Goal: Information Seeking & Learning: Learn about a topic

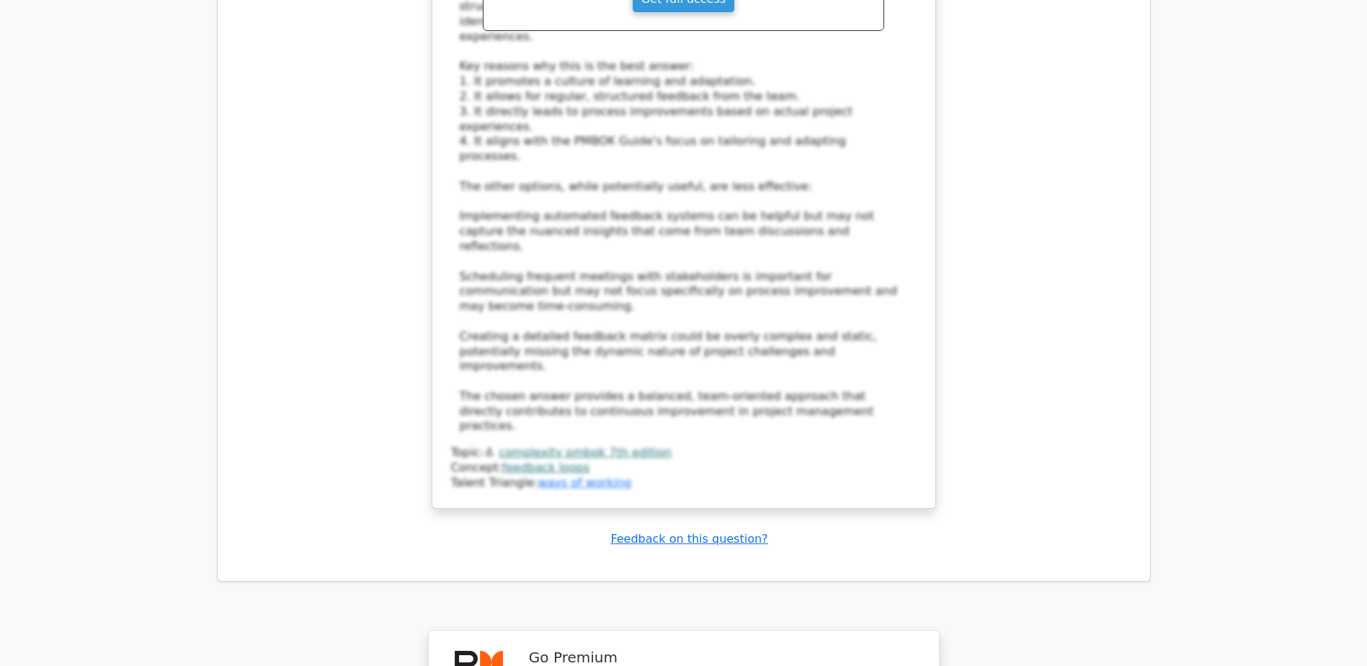
scroll to position [7025, 0]
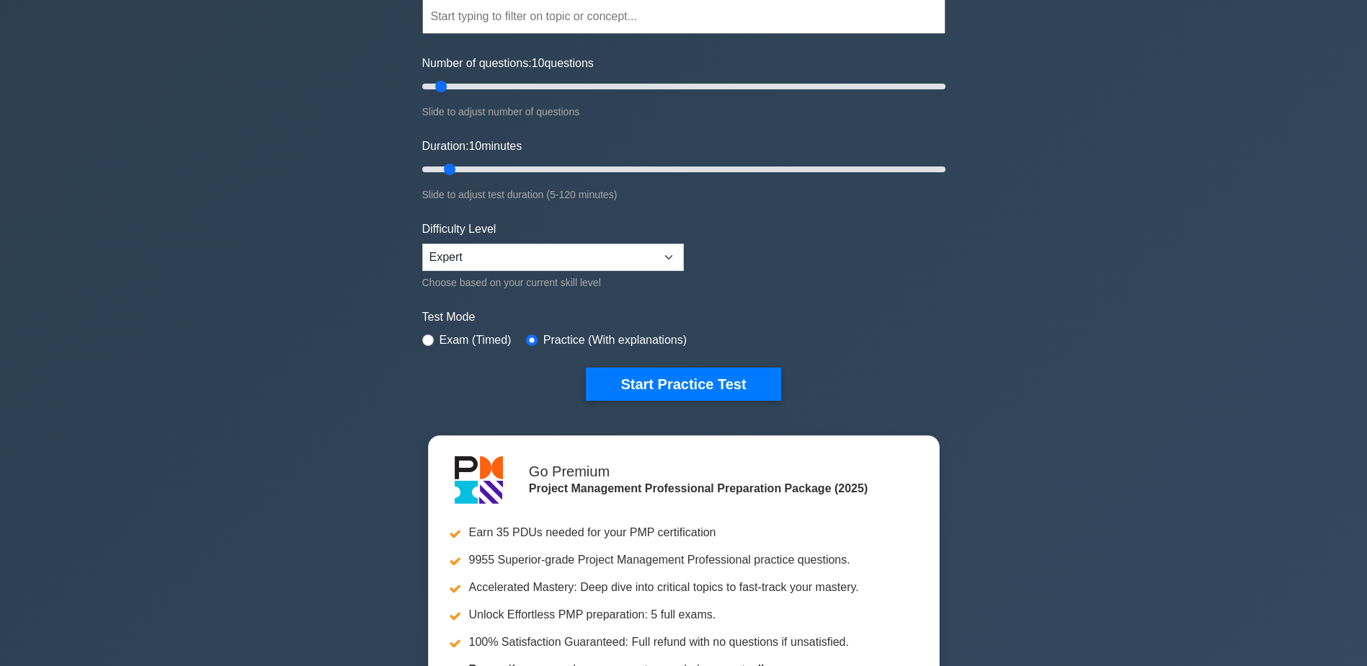
scroll to position [144, 0]
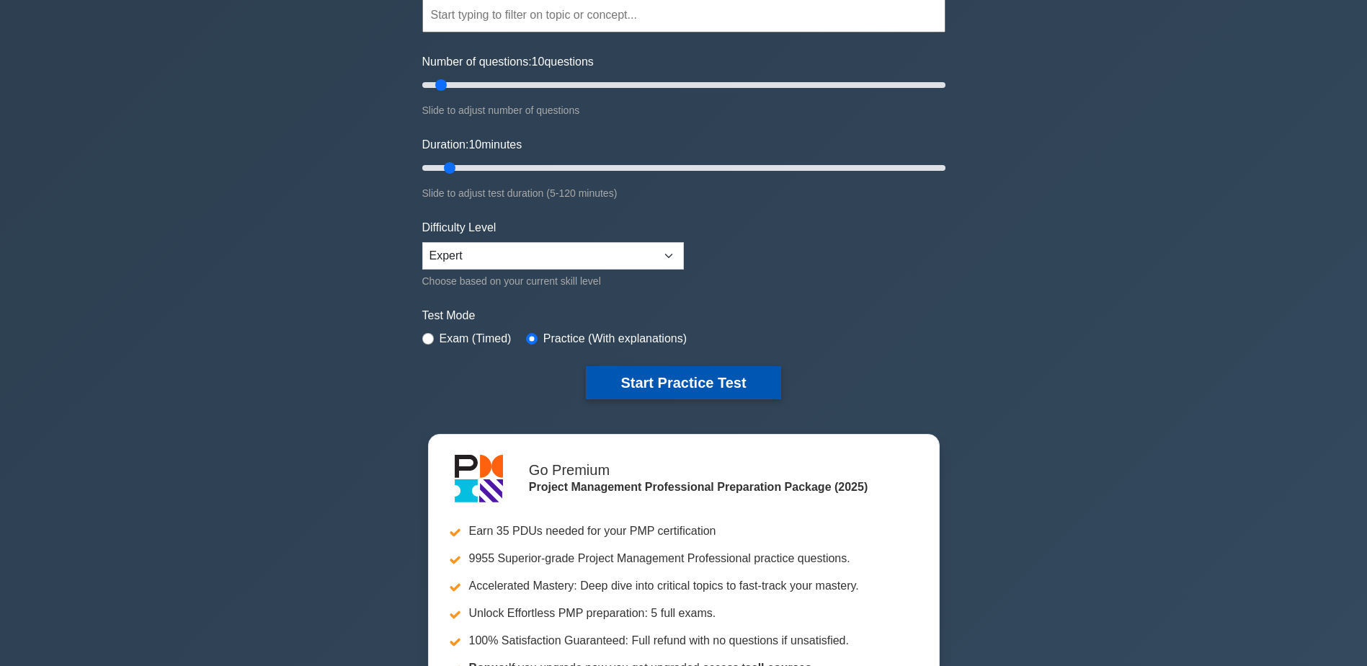
click at [672, 373] on button "Start Practice Test" at bounding box center [683, 382] width 195 height 33
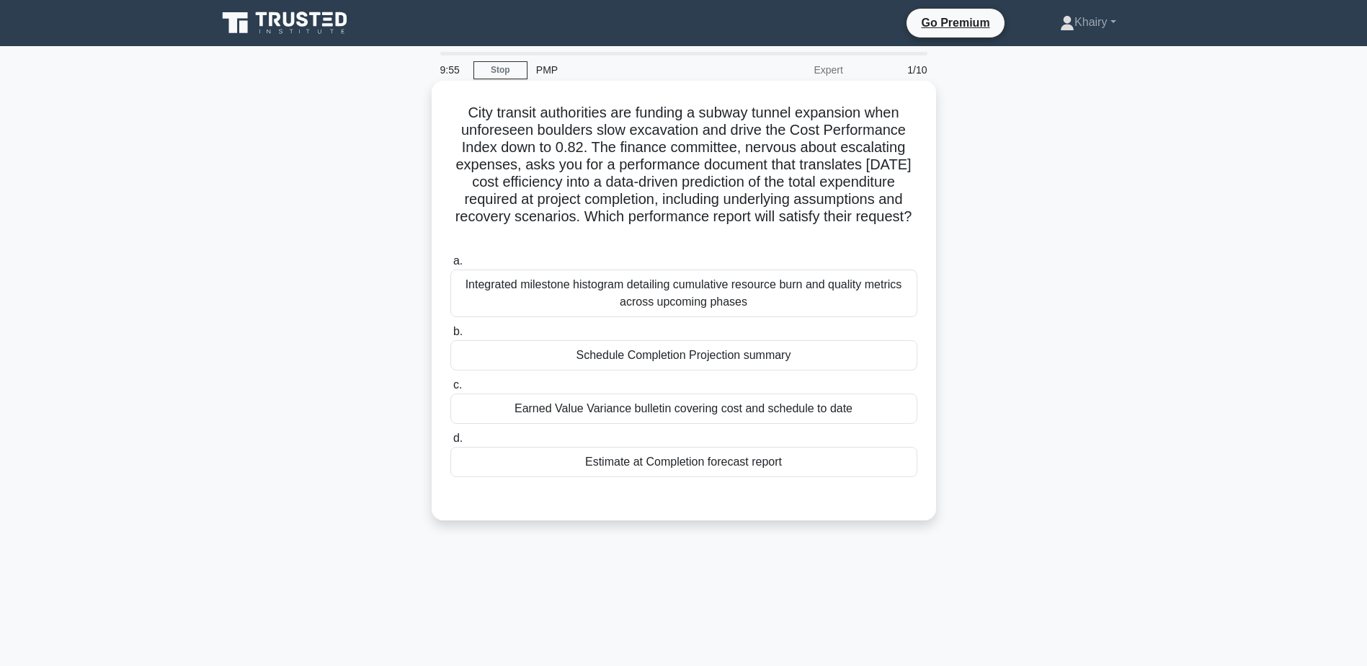
drag, startPoint x: 456, startPoint y: 108, endPoint x: 929, endPoint y: 227, distance: 488.0
click at [929, 227] on div "City transit authorities are funding a subway tunnel expansion when unforeseen …" at bounding box center [683, 300] width 493 height 428
copy h5 "City transit authorities are funding a subway tunnel expansion when unforeseen …"
click at [726, 467] on div "Estimate at Completion forecast report" at bounding box center [683, 462] width 467 height 30
click at [450, 443] on input "d. Estimate at Completion forecast report" at bounding box center [450, 438] width 0 height 9
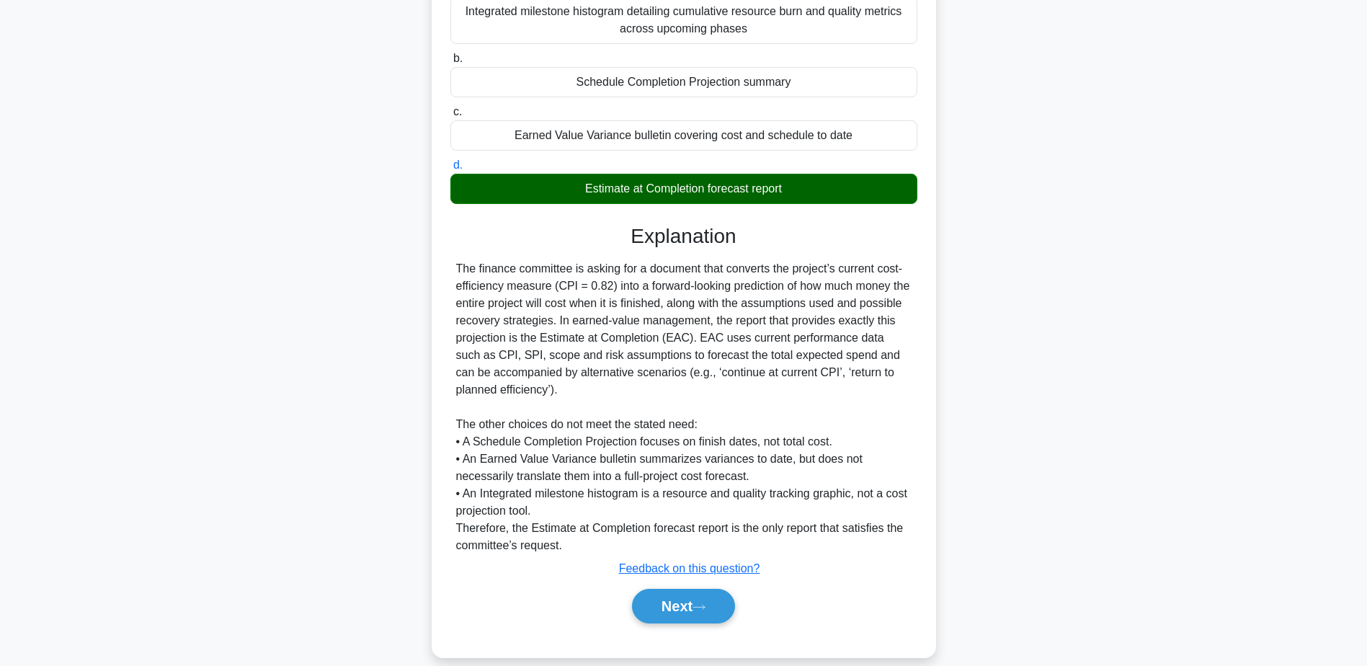
scroll to position [292, 0]
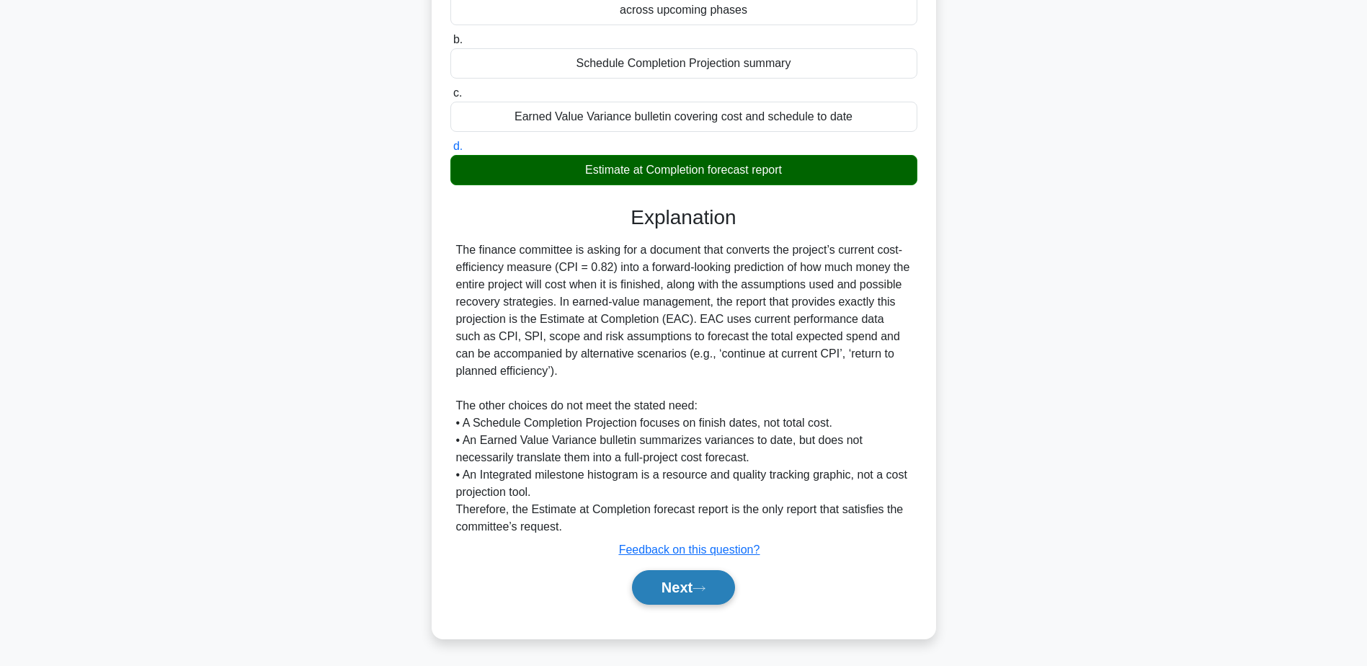
click at [699, 581] on button "Next" at bounding box center [683, 587] width 103 height 35
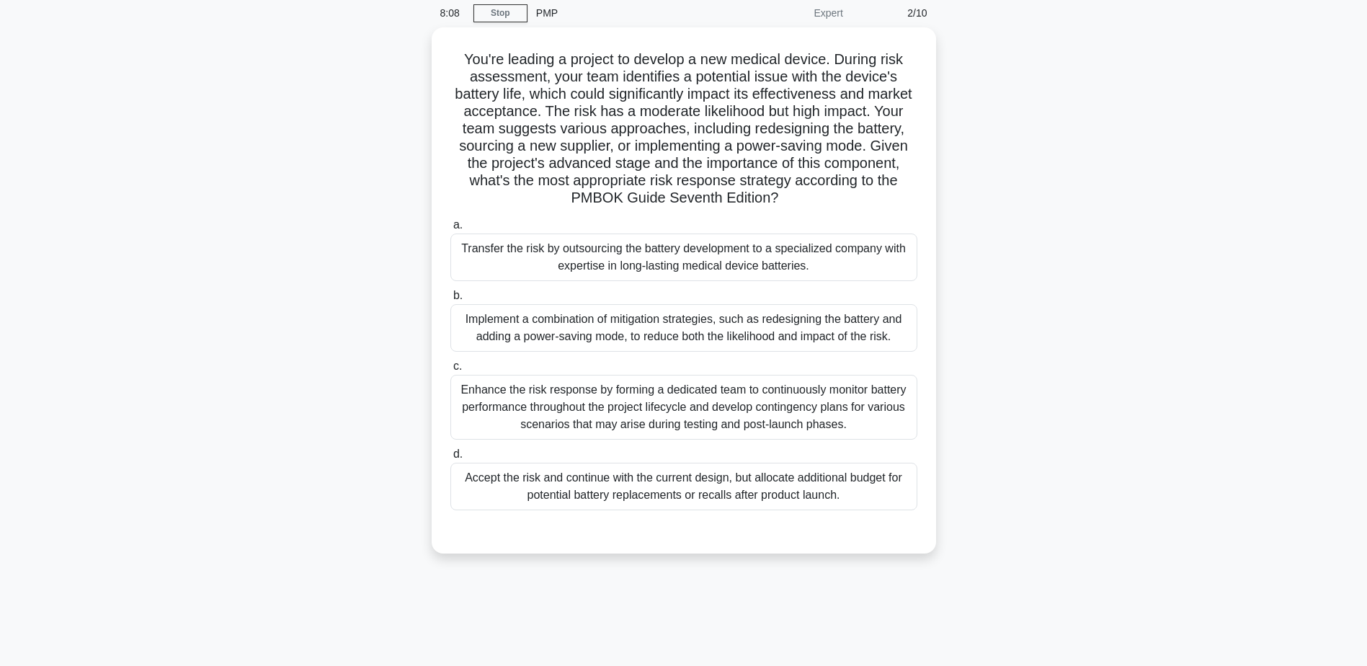
scroll to position [0, 0]
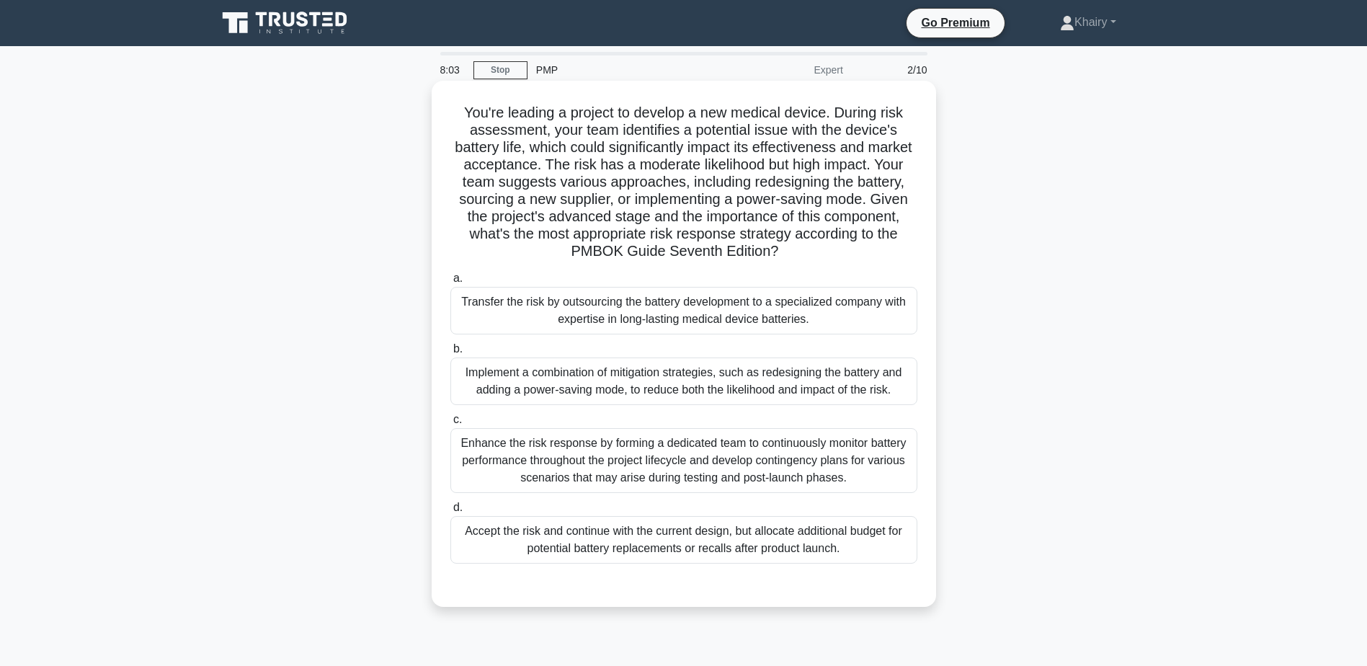
drag, startPoint x: 458, startPoint y: 103, endPoint x: 864, endPoint y: 251, distance: 431.9
click at [864, 251] on h5 "You're leading a project to develop a new medical device. During risk assessmen…" at bounding box center [684, 182] width 470 height 157
copy h5 "You're leading a project to develop a new medical device. During risk assessmen…"
click at [878, 380] on div "Implement a combination of mitigation strategies, such as redesigning the batte…" at bounding box center [683, 381] width 467 height 48
click at [450, 354] on input "b. Implement a combination of mitigation strategies, such as redesigning the ba…" at bounding box center [450, 348] width 0 height 9
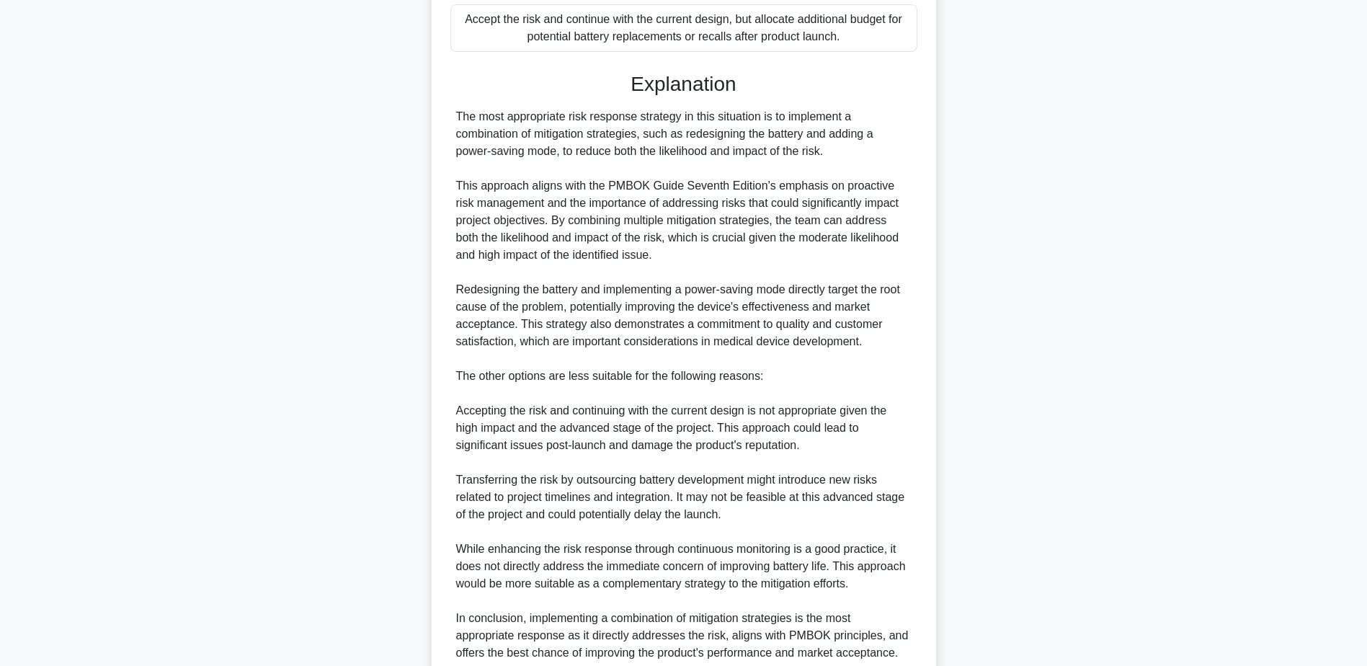
scroll to position [638, 0]
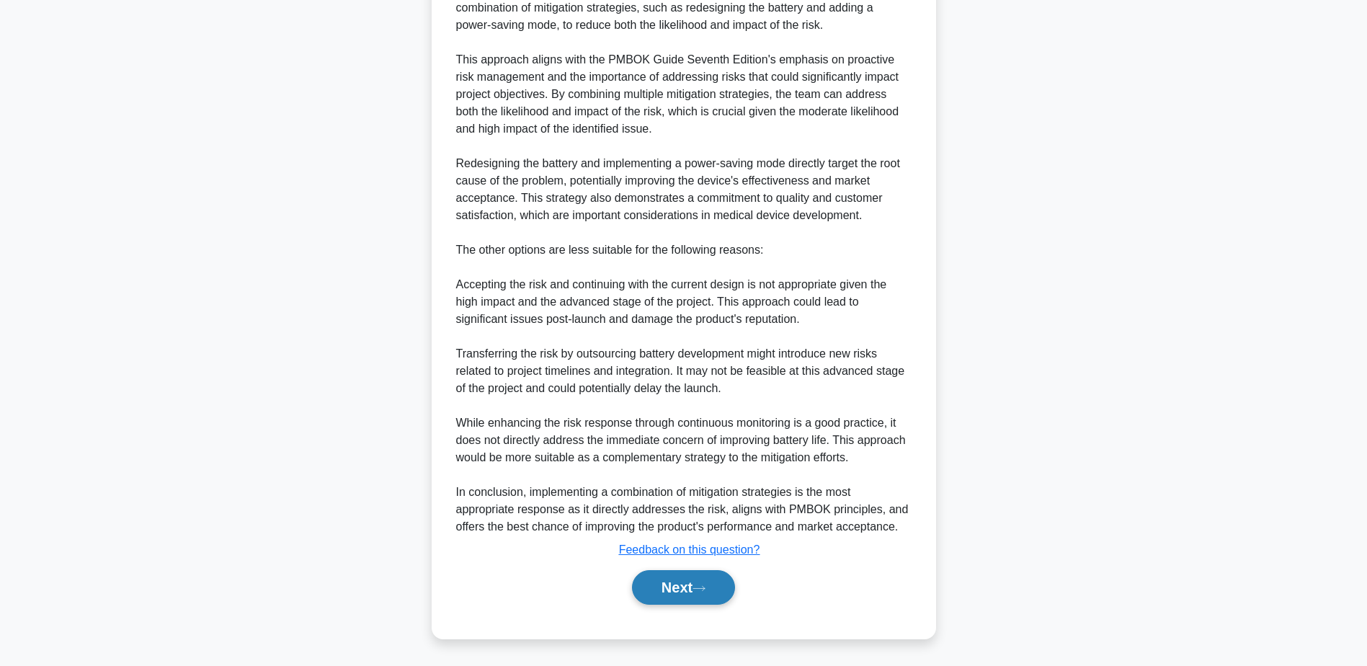
click at [684, 580] on button "Next" at bounding box center [683, 587] width 103 height 35
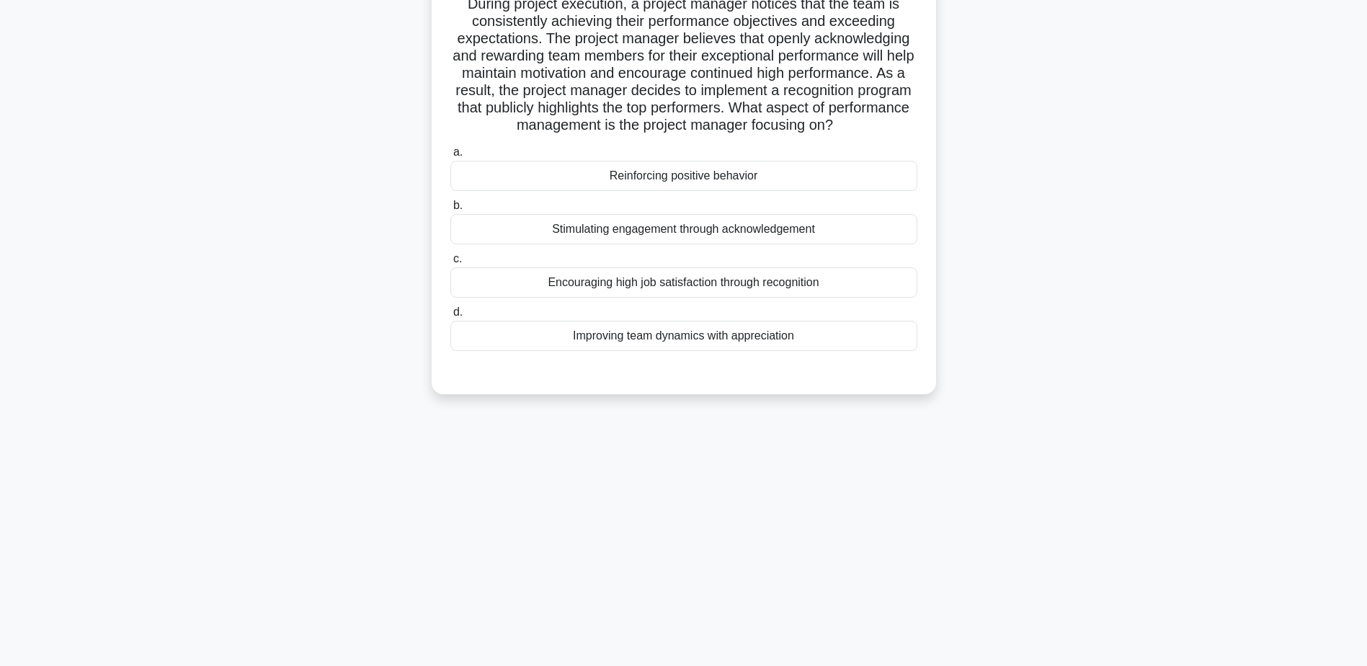
scroll to position [0, 0]
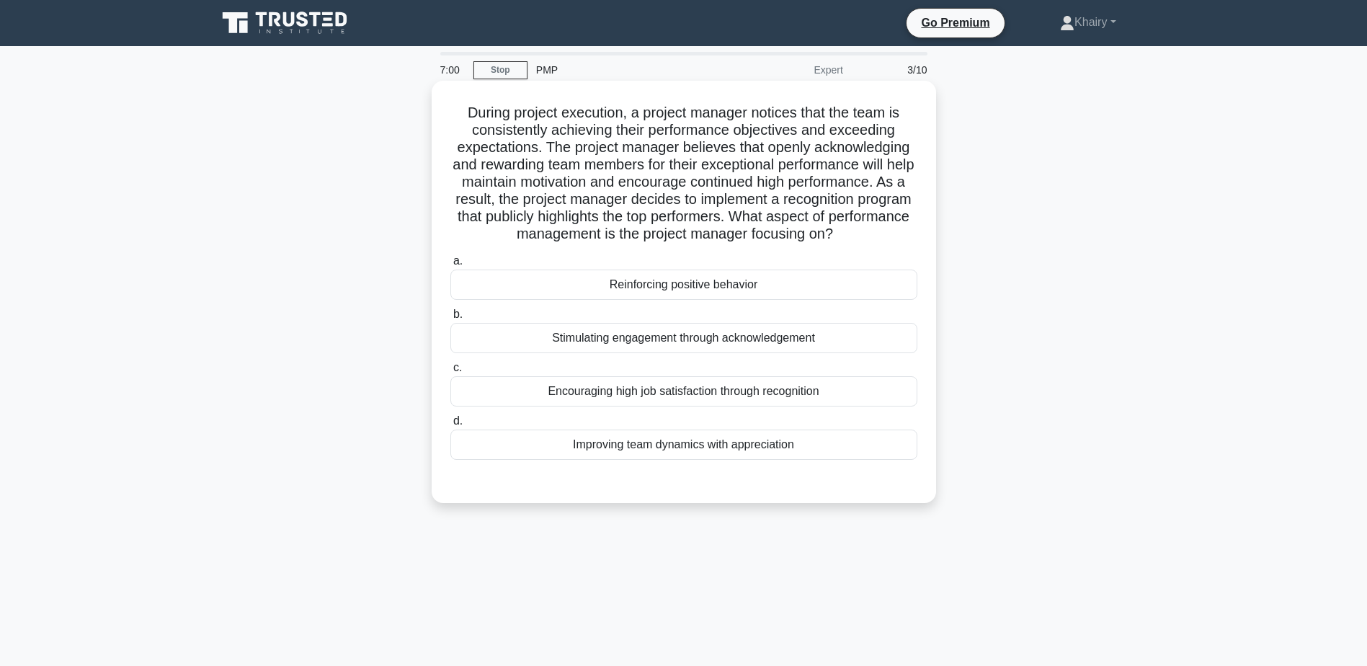
drag, startPoint x: 460, startPoint y: 107, endPoint x: 886, endPoint y: 233, distance: 443.8
click at [886, 233] on h5 "During project execution, a project manager notices that the team is consistent…" at bounding box center [684, 174] width 470 height 140
copy h5 "During project execution, a project manager notices that the team is consistent…"
click at [701, 396] on div "Encouraging high job satisfaction through recognition" at bounding box center [683, 391] width 467 height 30
click at [450, 372] on input "c. Encouraging high job satisfaction through recognition" at bounding box center [450, 367] width 0 height 9
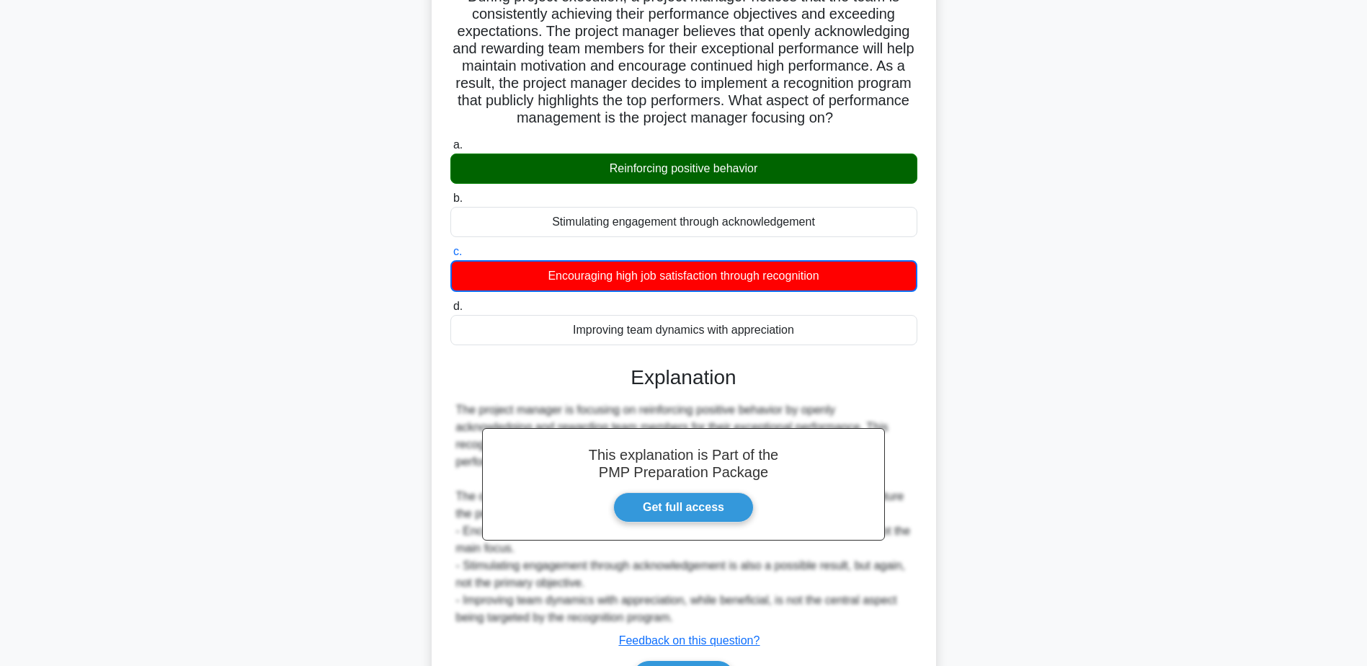
scroll to position [207, 0]
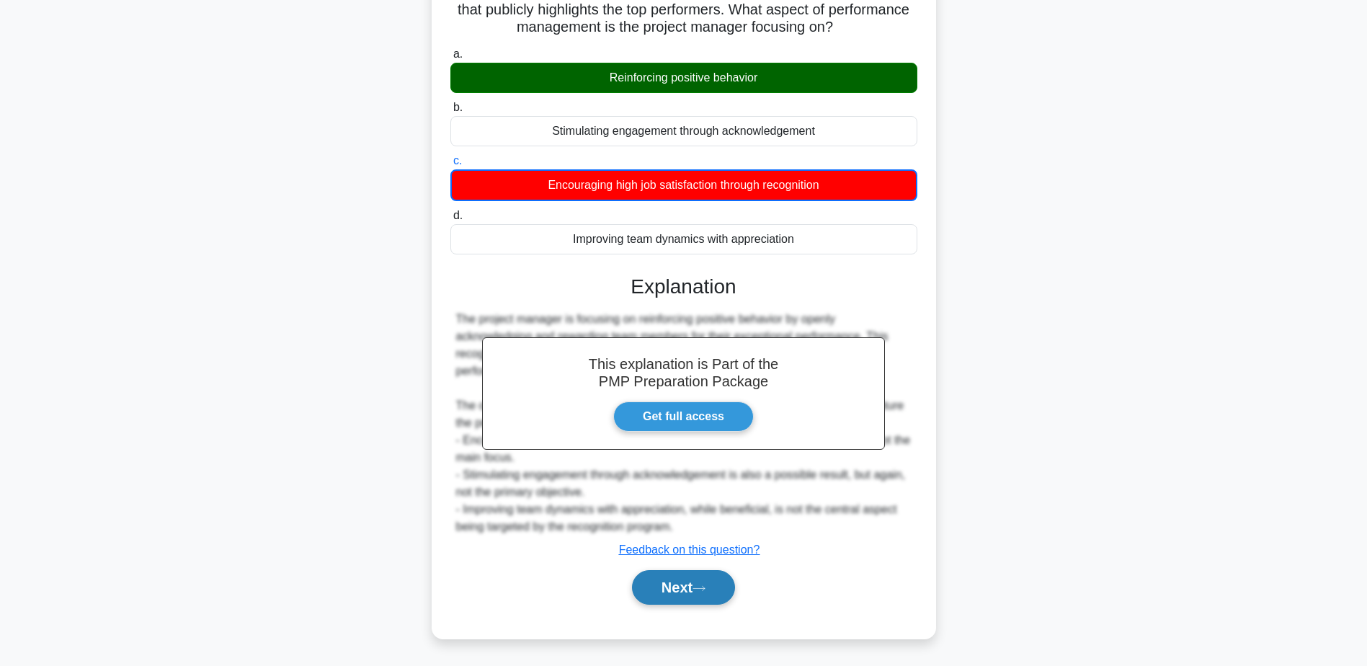
click at [684, 578] on button "Next" at bounding box center [683, 587] width 103 height 35
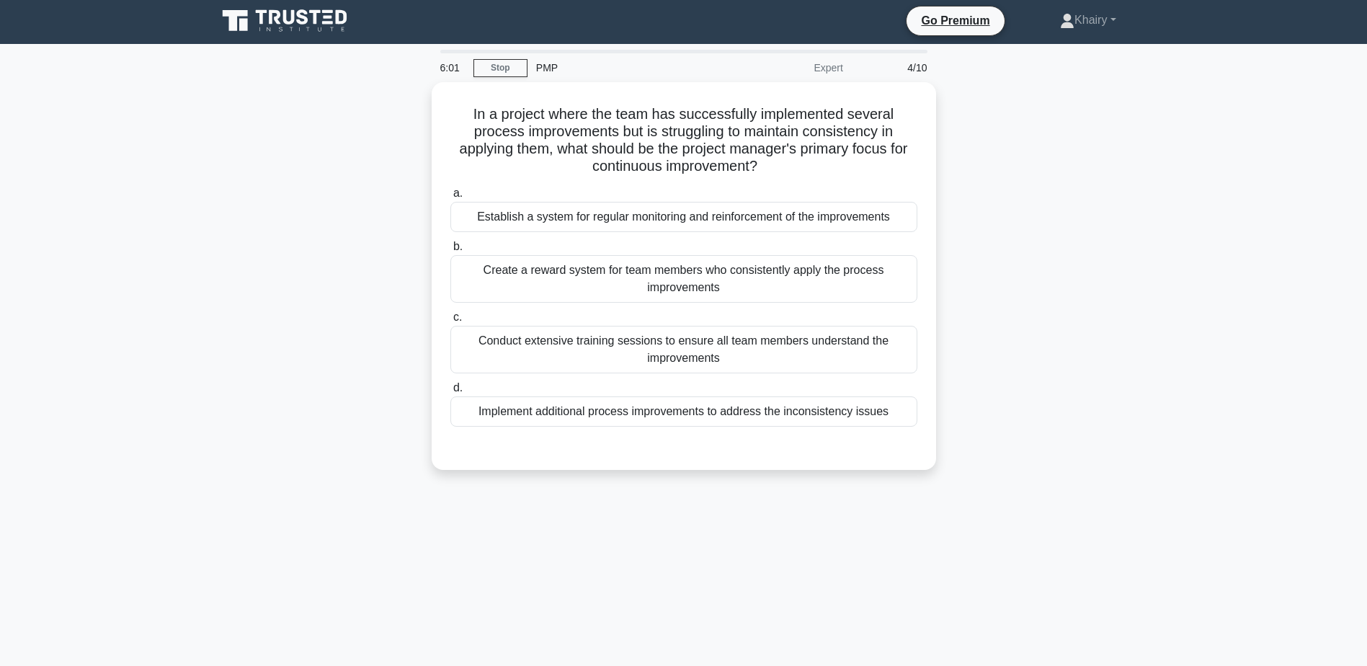
scroll to position [0, 0]
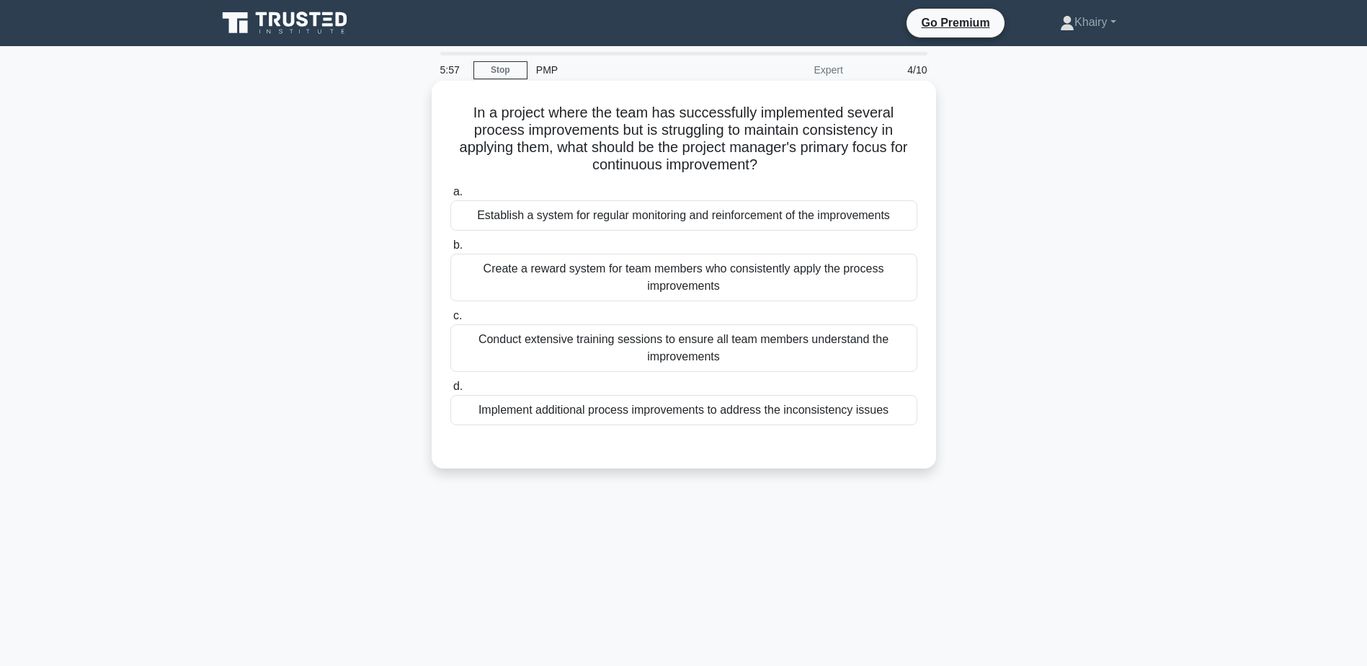
drag, startPoint x: 468, startPoint y: 100, endPoint x: 846, endPoint y: 160, distance: 382.9
click at [846, 160] on div "In a project where the team has successfully implemented several process improv…" at bounding box center [683, 274] width 493 height 376
copy h5 "In a project where the team has successfully implemented several process improv…"
click at [776, 223] on div "Establish a system for regular monitoring and reinforcement of the improvements" at bounding box center [683, 215] width 467 height 30
click at [450, 197] on input "a. Establish a system for regular monitoring and reinforcement of the improveme…" at bounding box center [450, 191] width 0 height 9
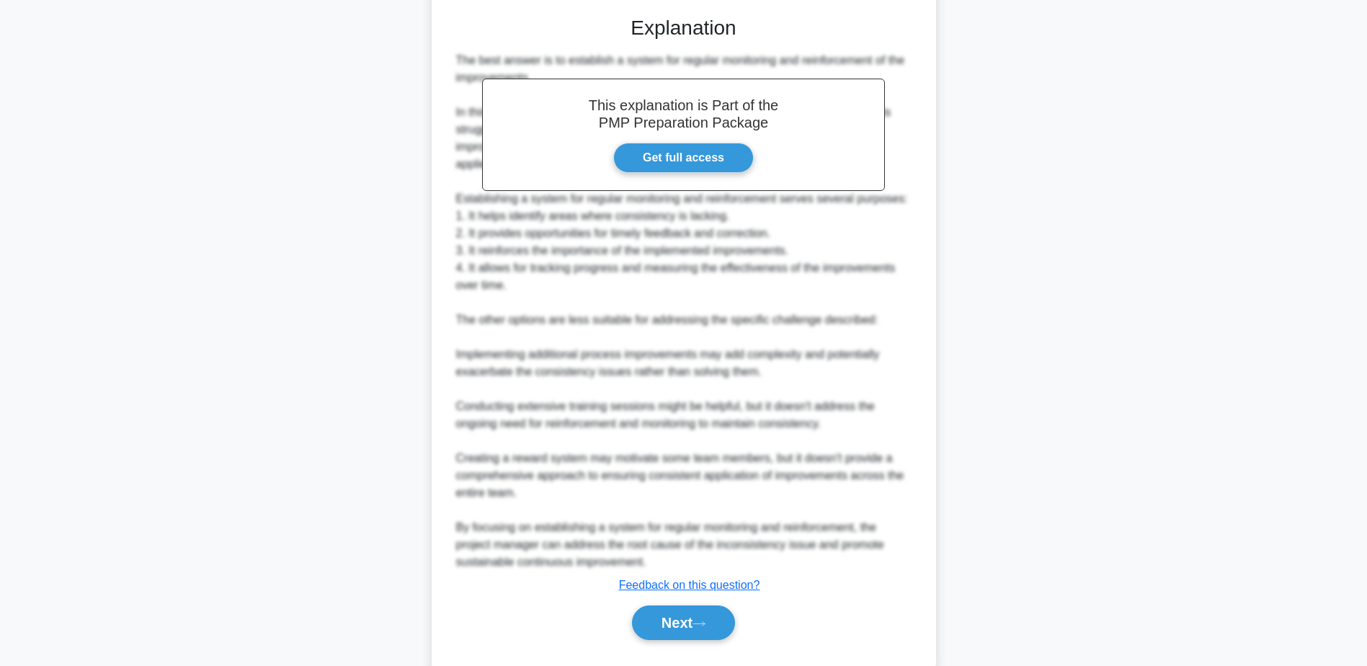
scroll to position [432, 0]
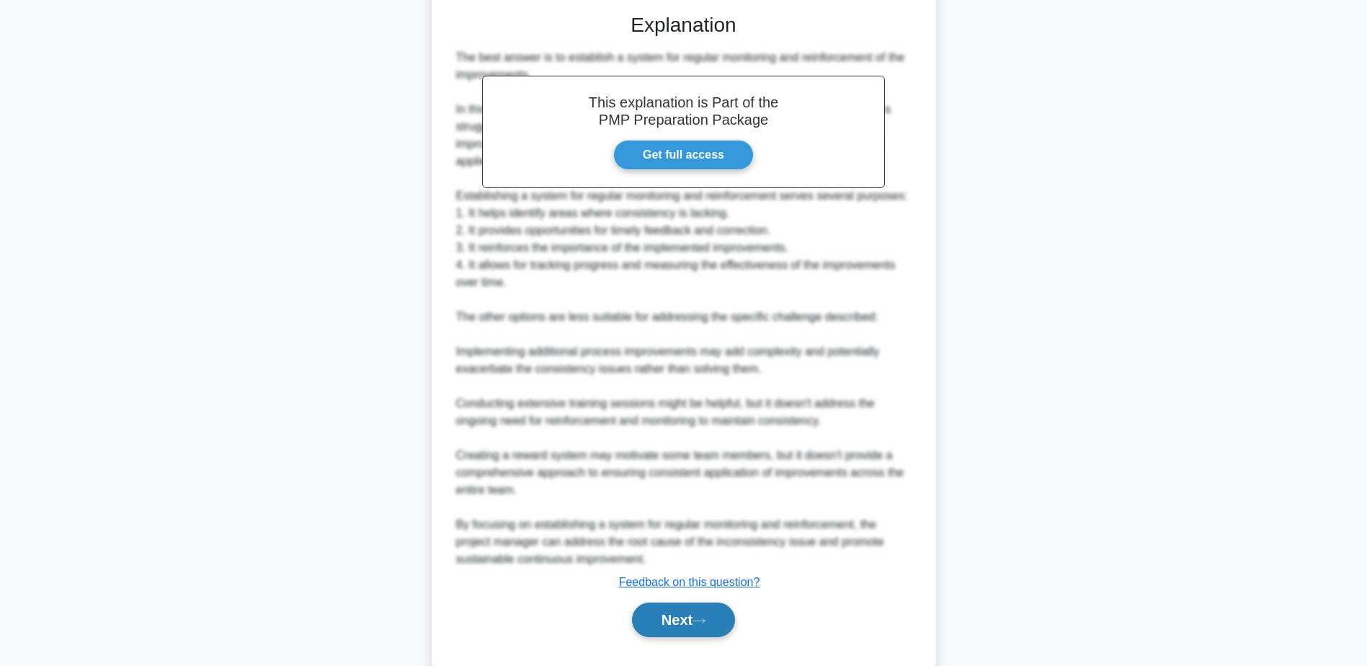
click at [669, 622] on button "Next" at bounding box center [683, 619] width 103 height 35
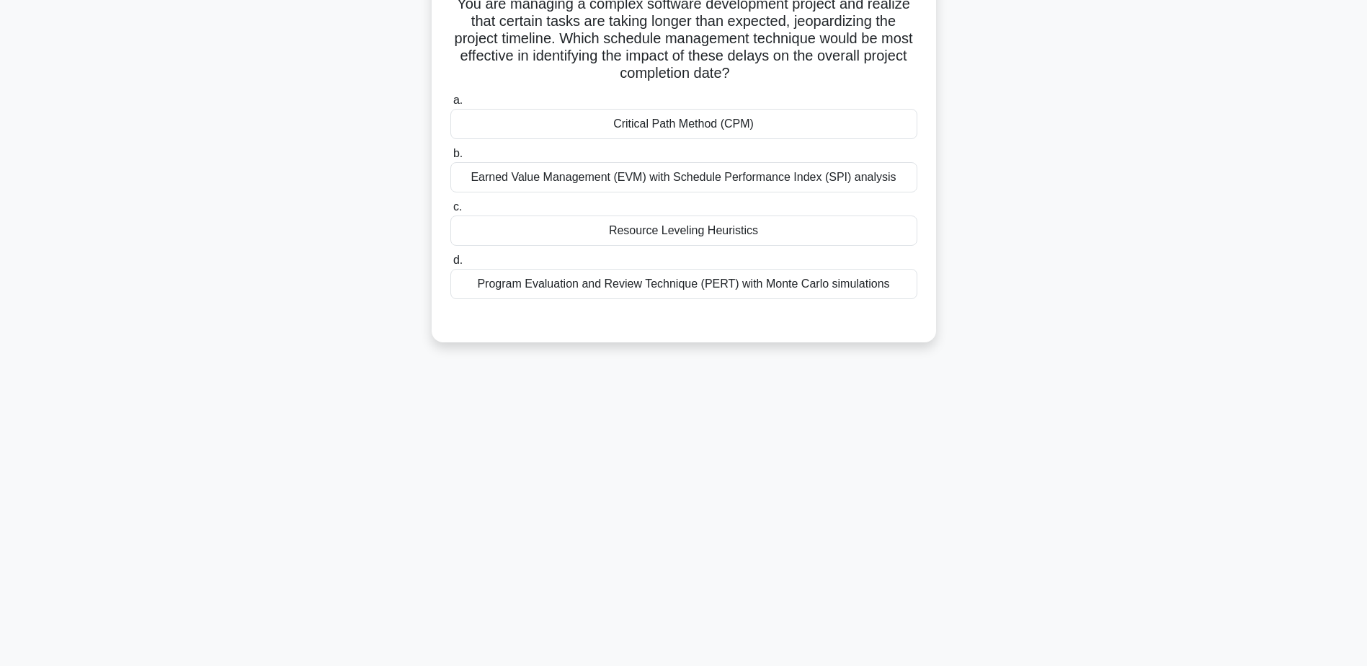
scroll to position [0, 0]
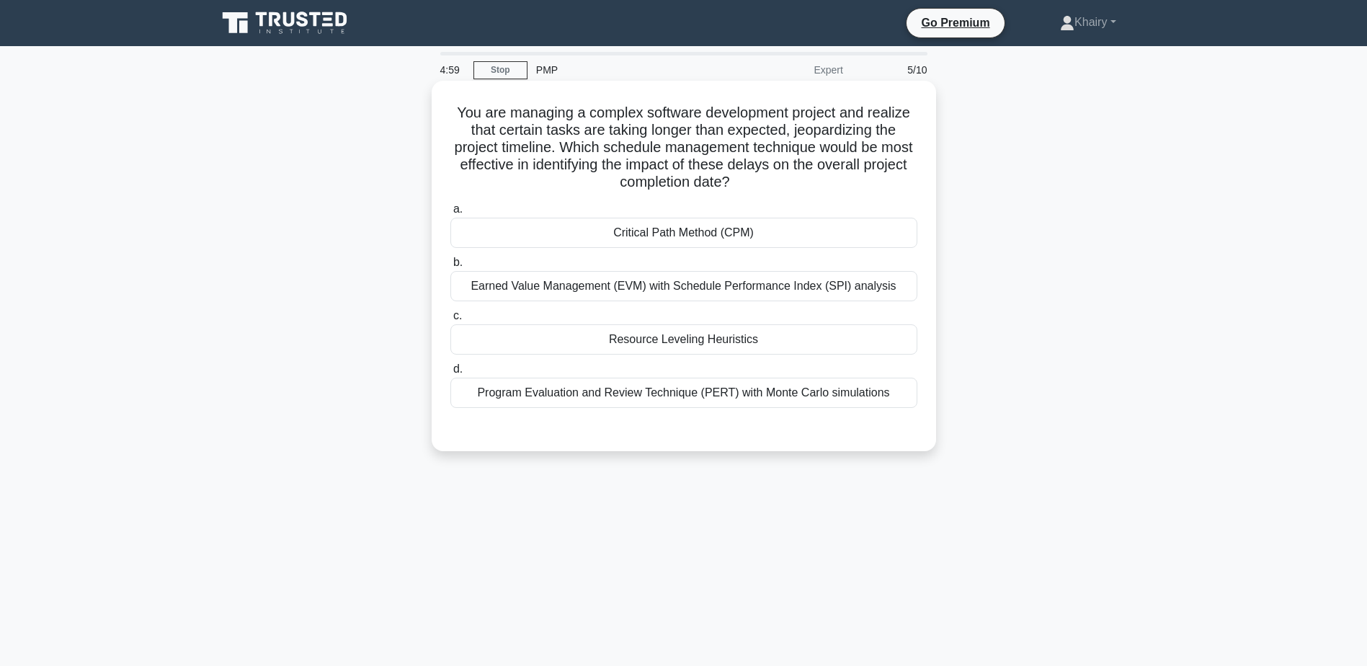
drag, startPoint x: 441, startPoint y: 105, endPoint x: 769, endPoint y: 185, distance: 338.1
click at [769, 185] on div "You are managing a complex software development project and realize that certai…" at bounding box center [683, 265] width 493 height 359
copy h5 "You are managing a complex software development project and realize that certai…"
click at [710, 290] on div "Earned Value Management (EVM) with Schedule Performance Index (SPI) analysis" at bounding box center [683, 286] width 467 height 30
click at [450, 267] on input "b. Earned Value Management (EVM) with Schedule Performance Index (SPI) analysis" at bounding box center [450, 262] width 0 height 9
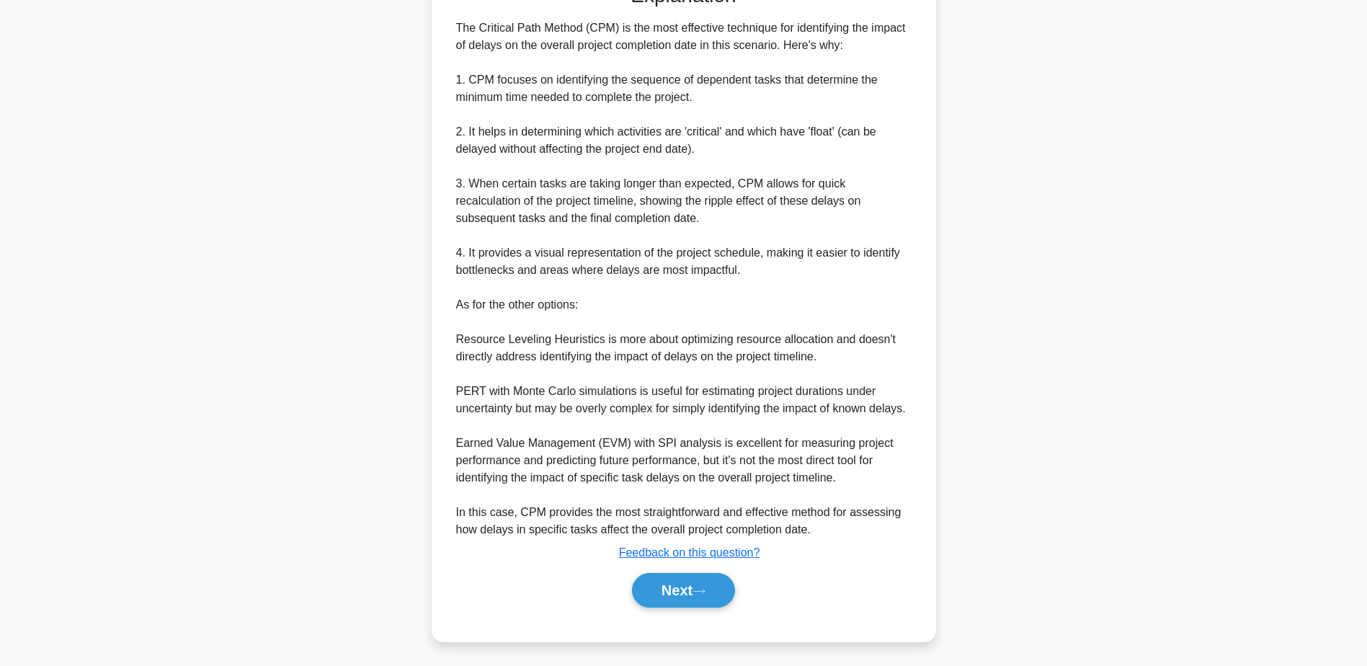
scroll to position [450, 0]
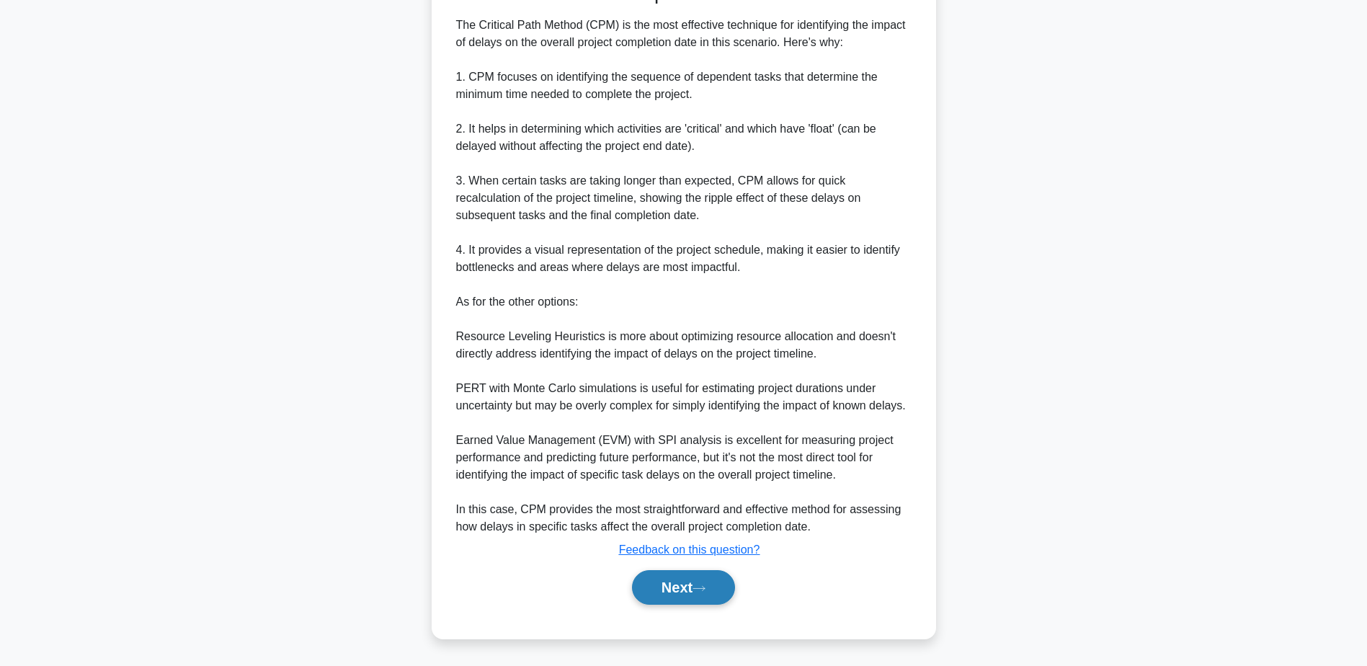
click at [683, 581] on button "Next" at bounding box center [683, 587] width 103 height 35
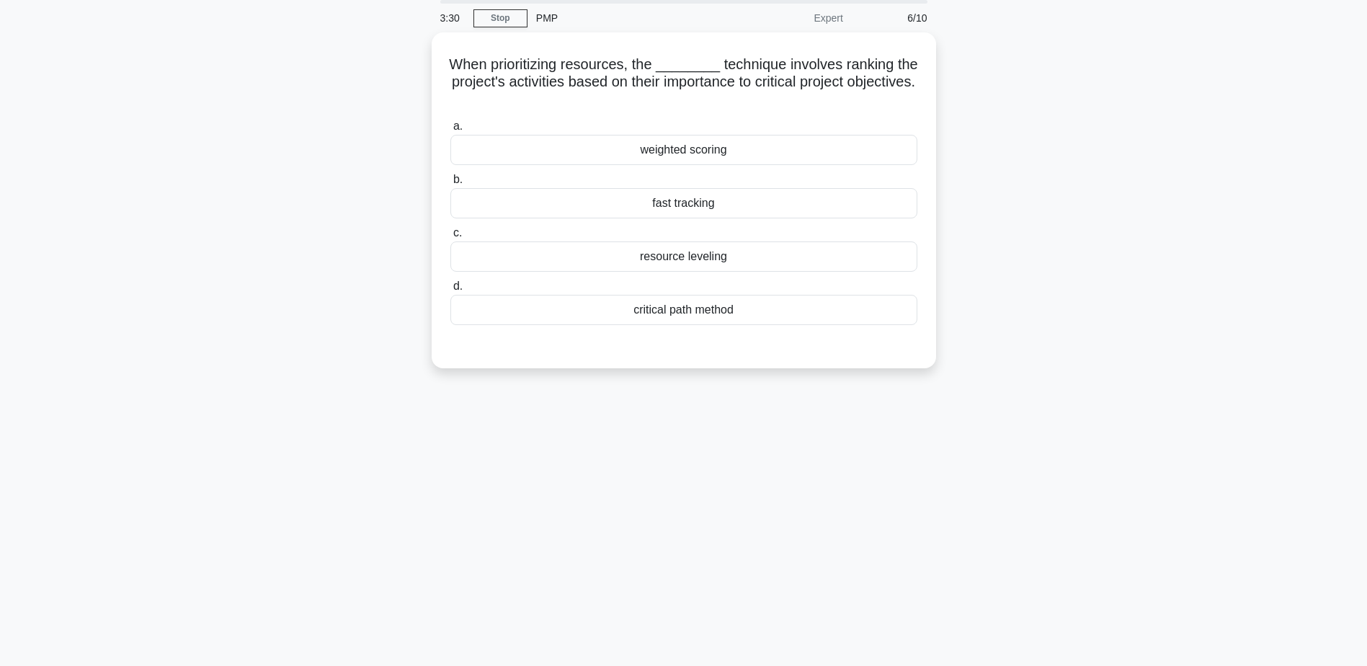
scroll to position [0, 0]
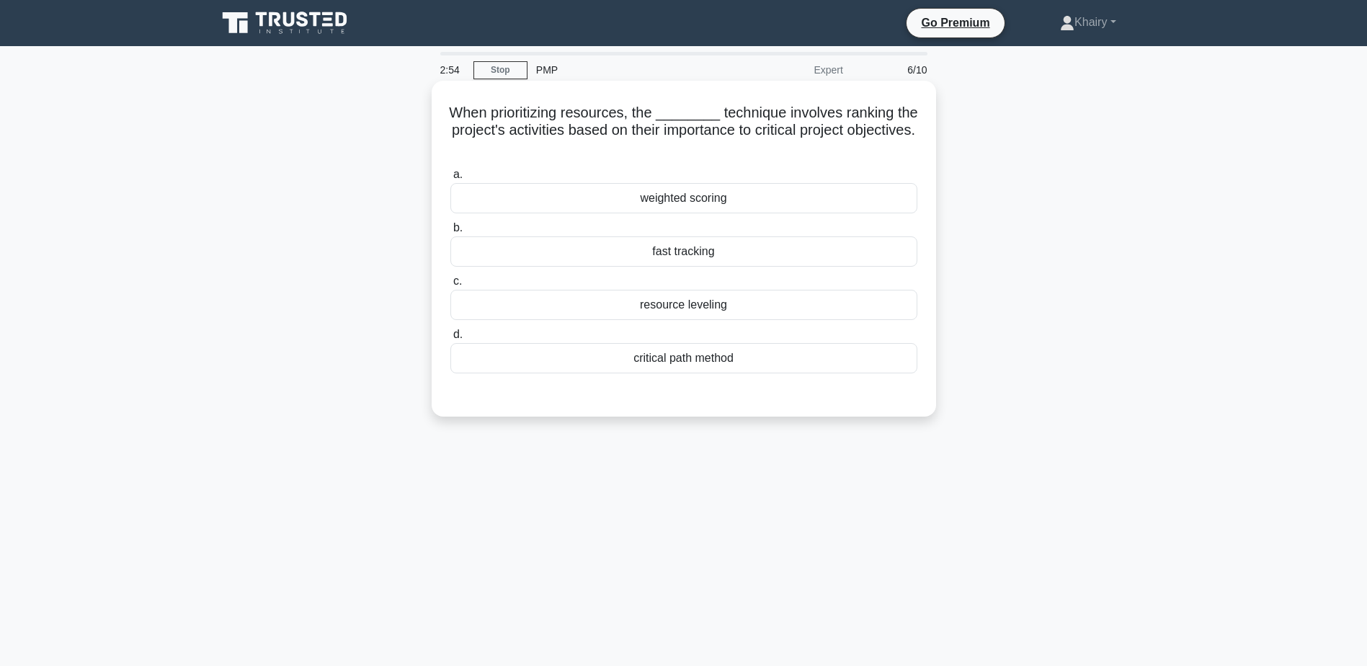
click at [725, 363] on div "critical path method" at bounding box center [683, 358] width 467 height 30
click at [450, 339] on input "d. critical path method" at bounding box center [450, 334] width 0 height 9
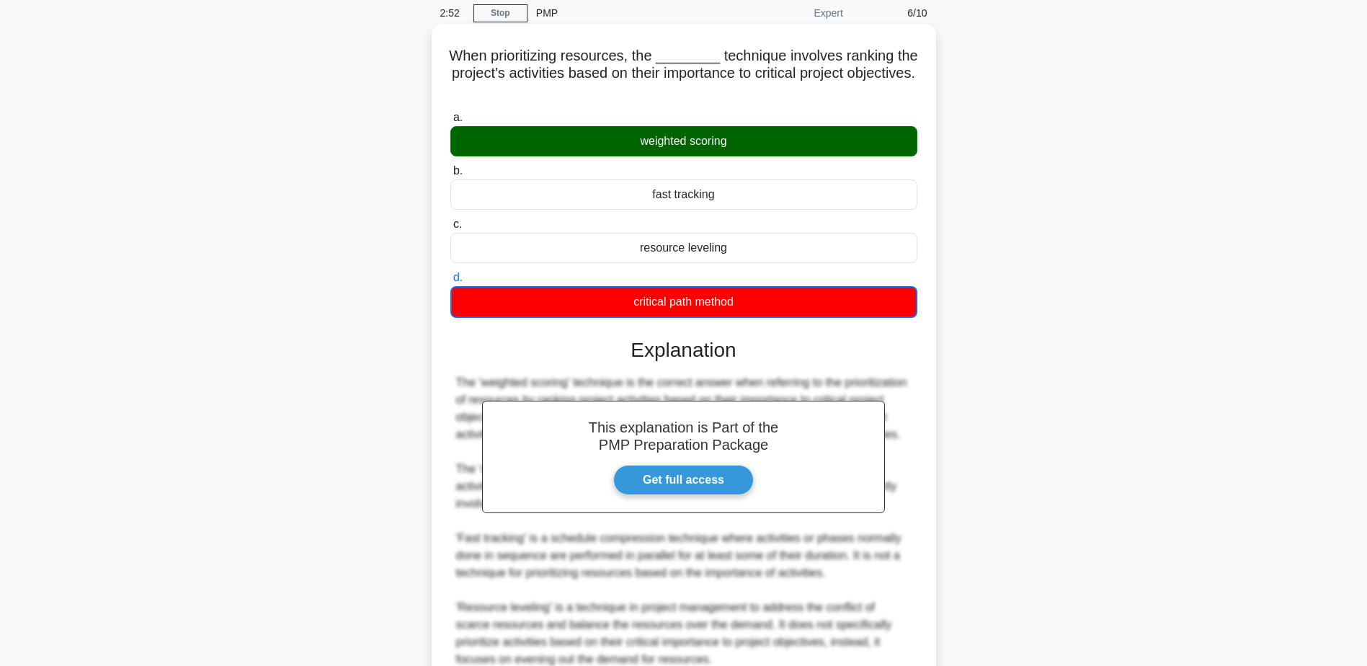
scroll to position [190, 0]
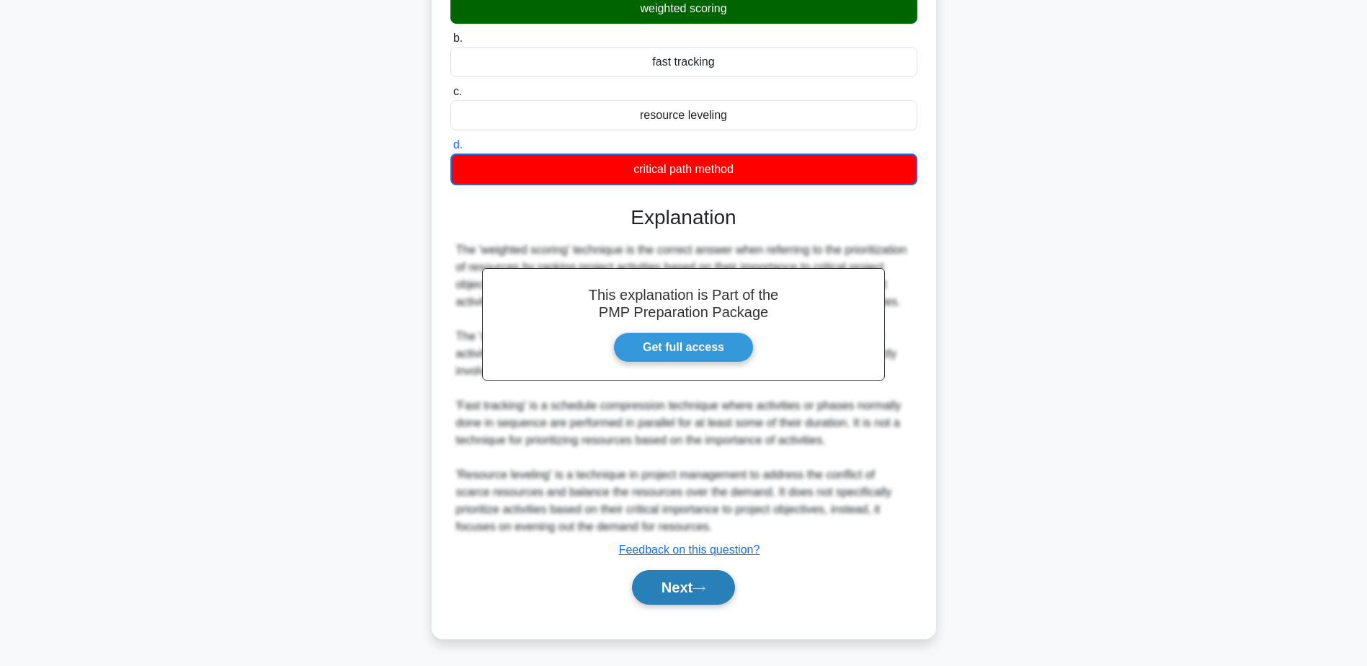
click at [675, 587] on button "Next" at bounding box center [683, 587] width 103 height 35
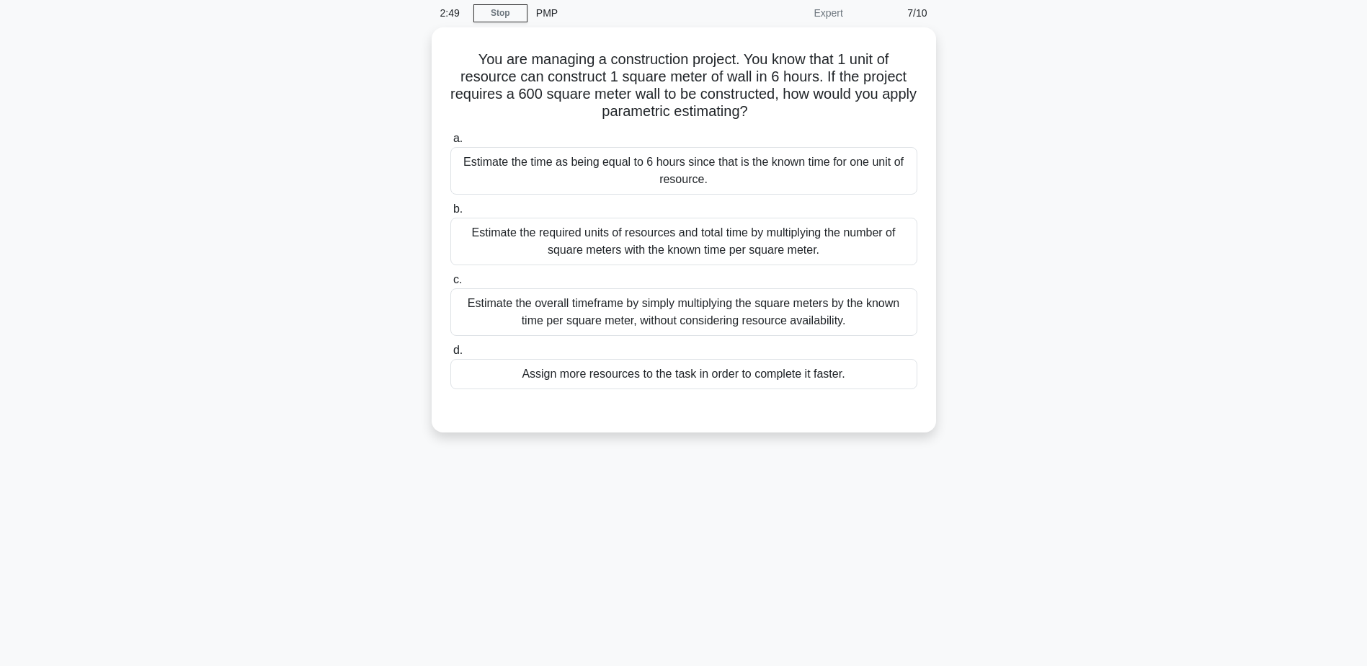
scroll to position [0, 0]
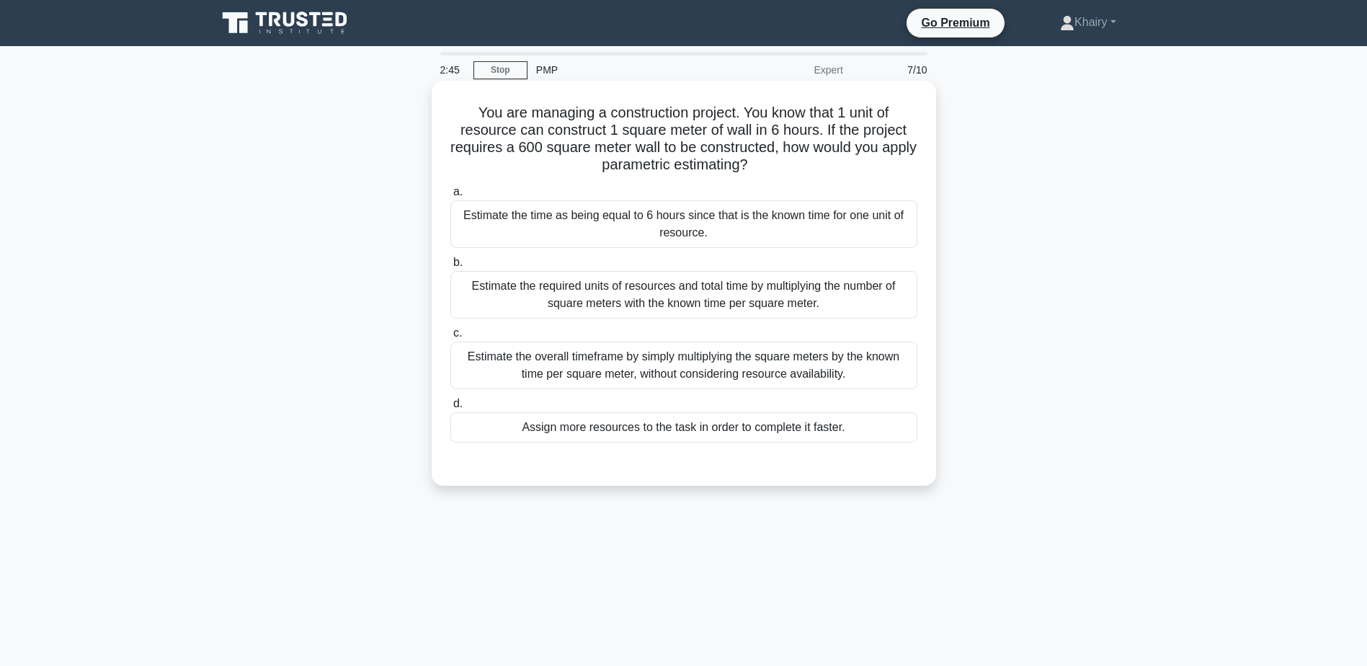
drag, startPoint x: 462, startPoint y: 100, endPoint x: 853, endPoint y: 162, distance: 396.1
click at [853, 162] on div "You are managing a construction project. You know that 1 unit of resource can c…" at bounding box center [683, 282] width 493 height 393
copy h5 "You are managing a construction project. You know that 1 unit of resource can c…"
click at [680, 289] on div "Estimate the required units of resources and total time by multiplying the numb…" at bounding box center [683, 295] width 467 height 48
click at [450, 267] on input "b. Estimate the required units of resources and total time by multiplying the n…" at bounding box center [450, 262] width 0 height 9
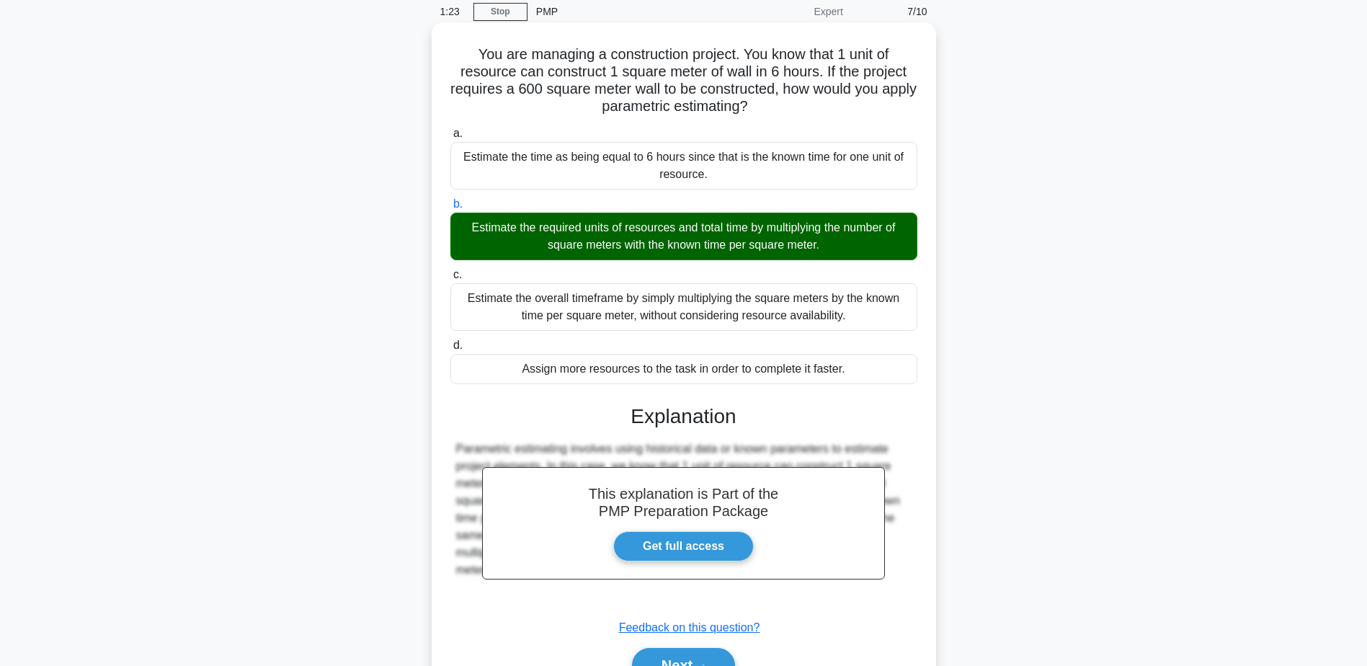
scroll to position [137, 0]
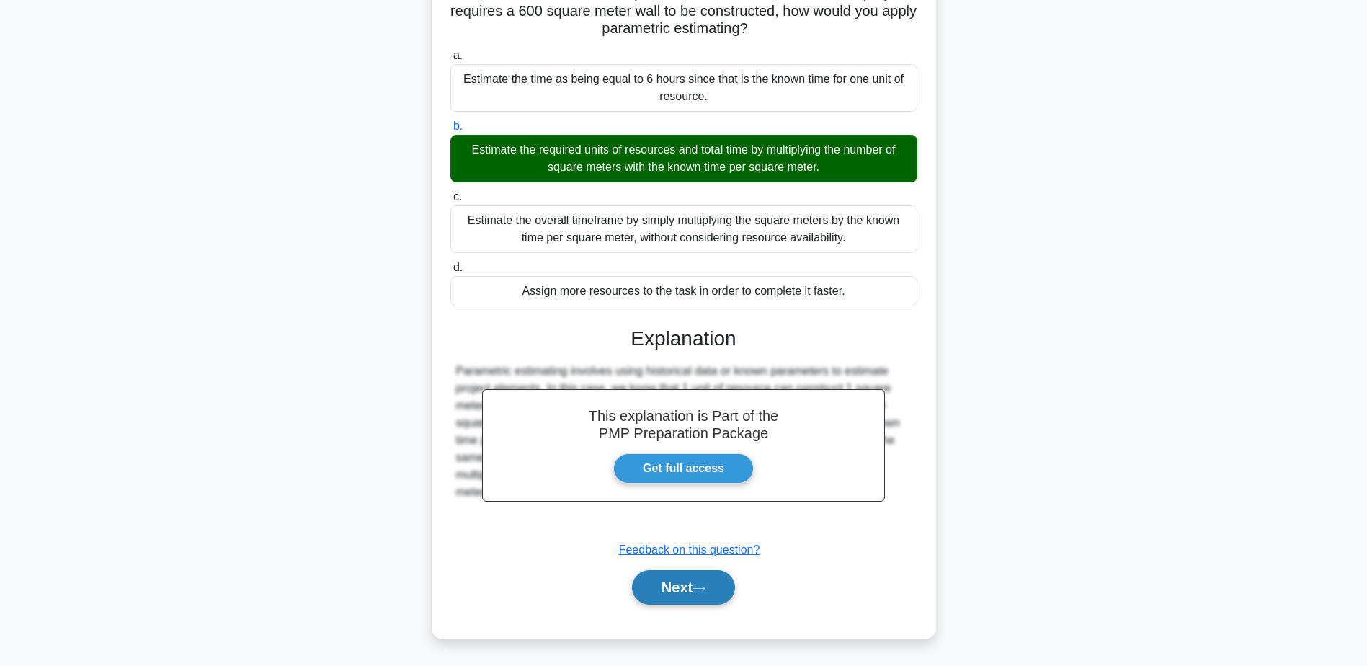
click at [658, 593] on button "Next" at bounding box center [683, 587] width 103 height 35
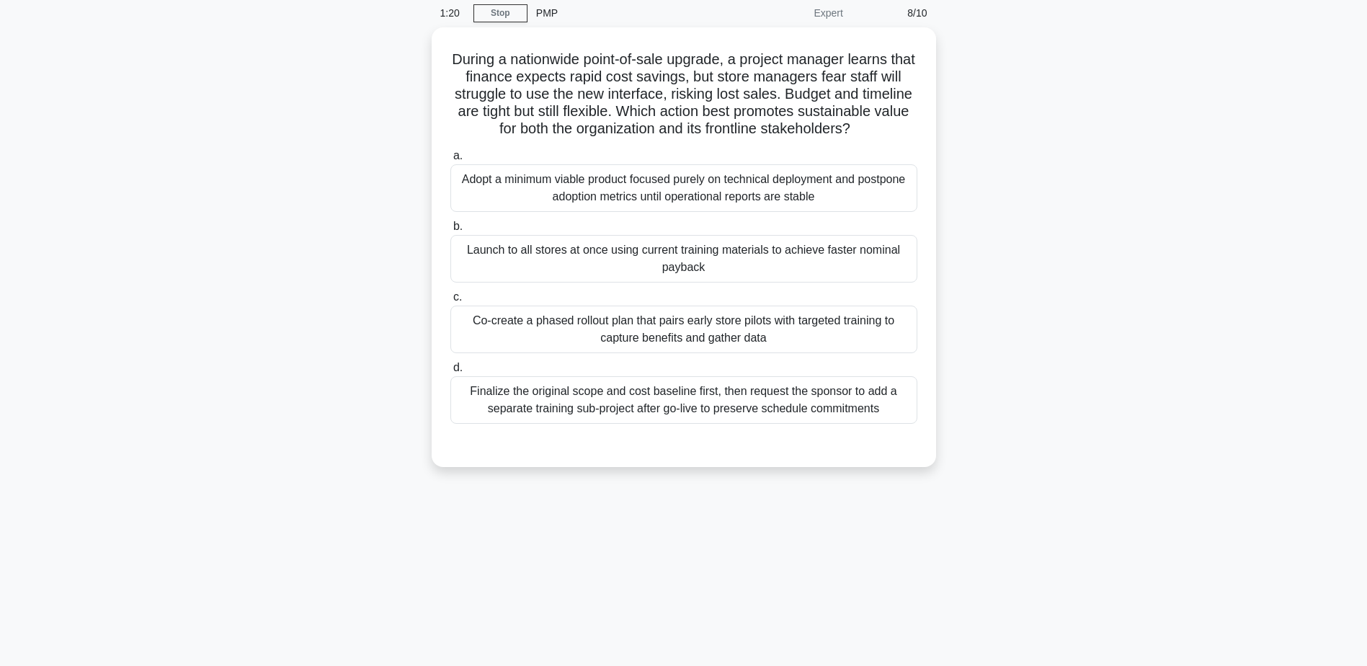
scroll to position [0, 0]
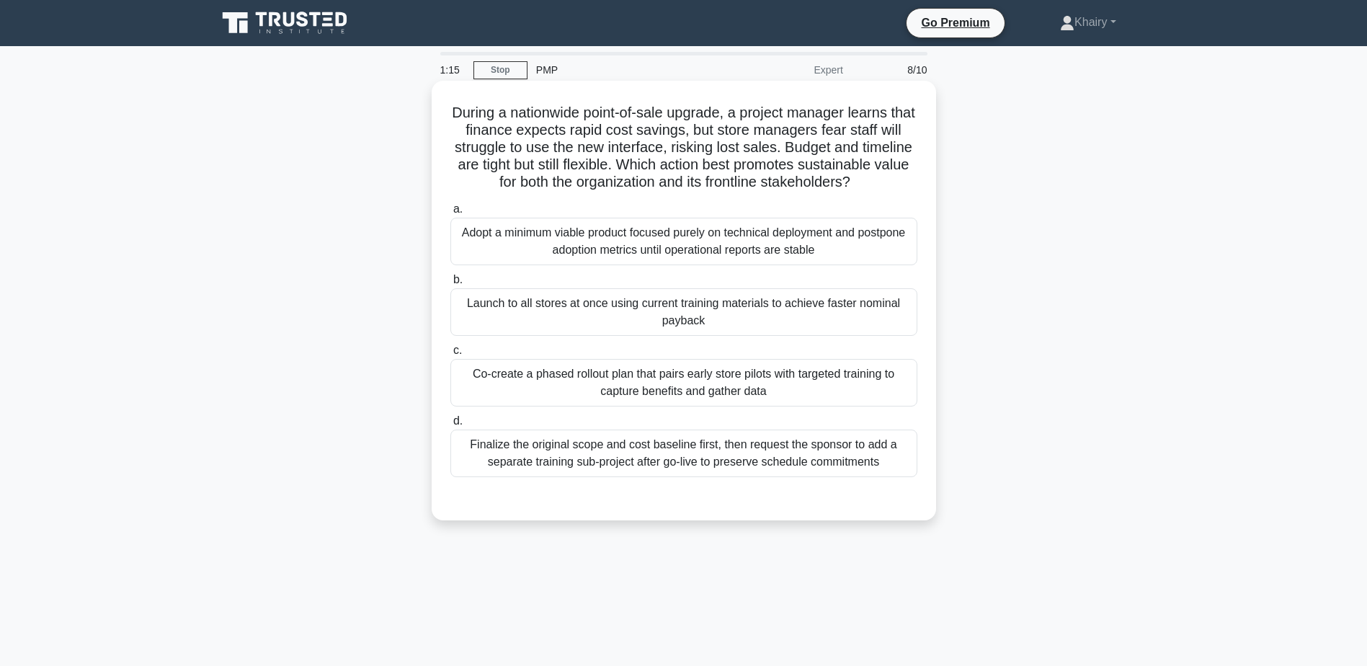
drag, startPoint x: 451, startPoint y: 108, endPoint x: 798, endPoint y: 207, distance: 361.0
click at [798, 192] on h5 "During a nationwide point-of-sale upgrade, a project manager learns that financ…" at bounding box center [684, 148] width 470 height 88
copy h5 "During a nationwide point-of-sale upgrade, a project manager learns that financ…"
click at [700, 406] on div "Co-create a phased rollout plan that pairs early store pilots with targeted tra…" at bounding box center [683, 383] width 467 height 48
click at [450, 355] on input "c. Co-create a phased rollout plan that pairs early store pilots with targeted …" at bounding box center [450, 350] width 0 height 9
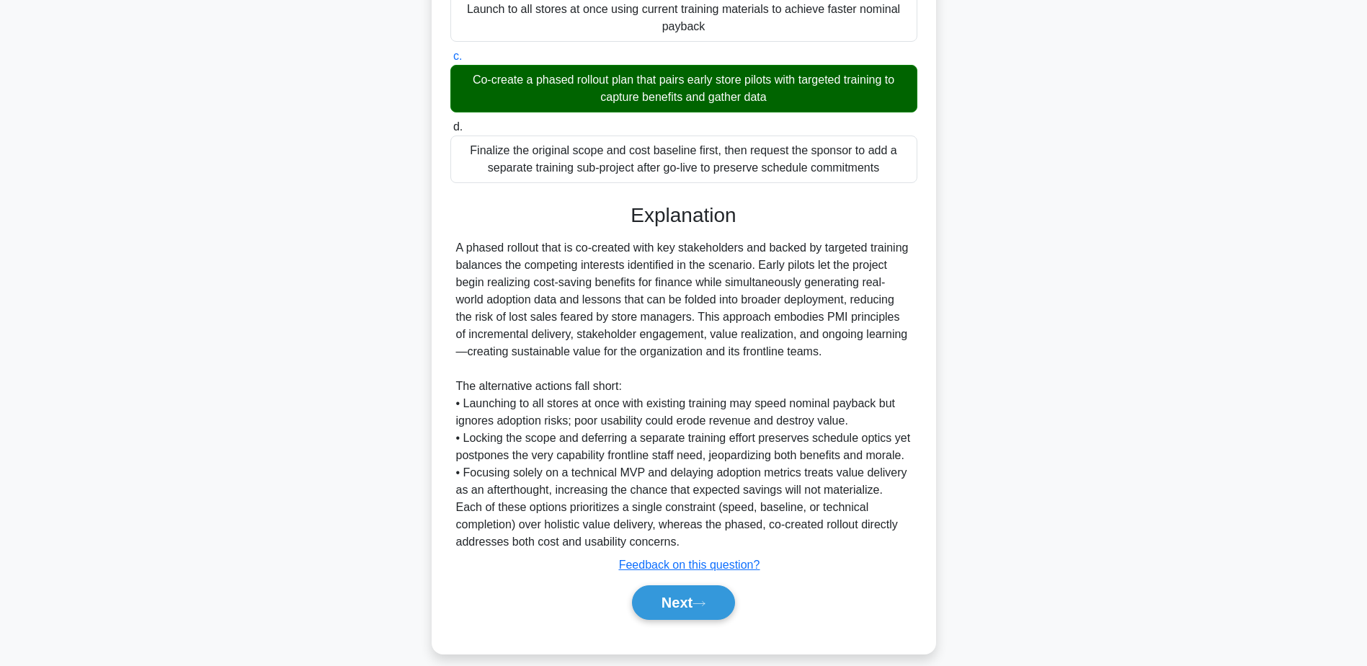
scroll to position [327, 0]
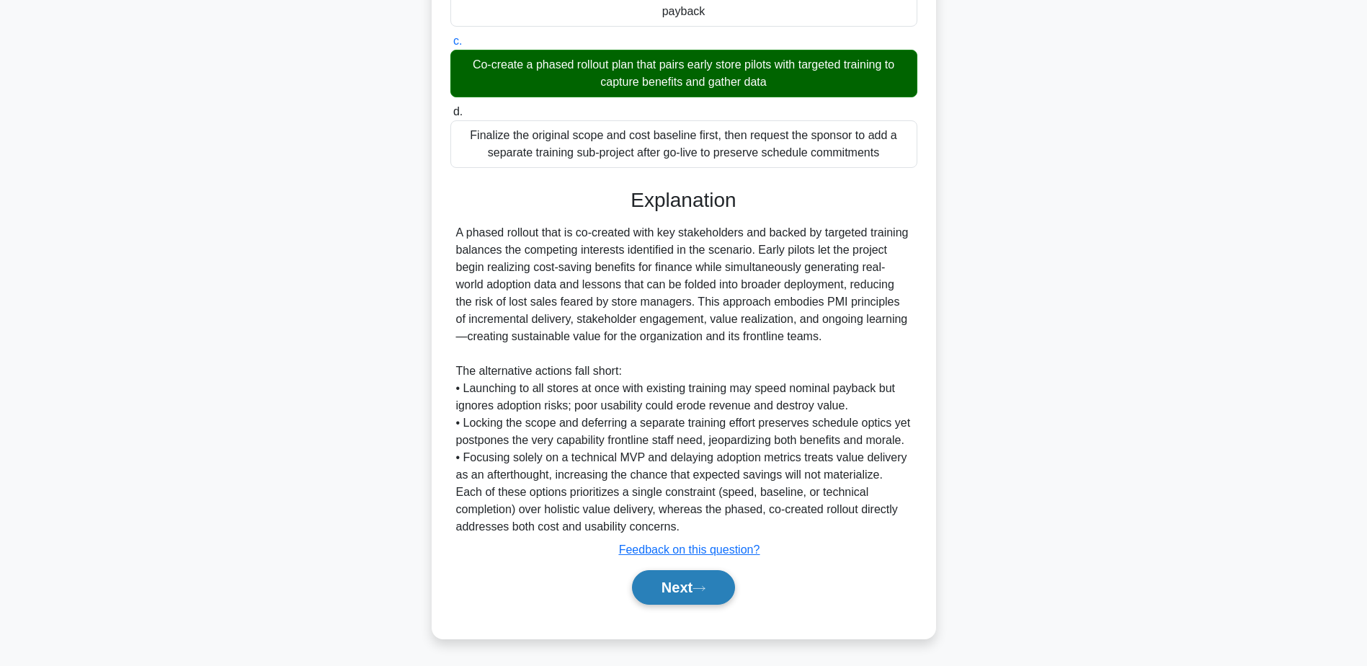
click at [701, 588] on icon at bounding box center [698, 588] width 13 height 8
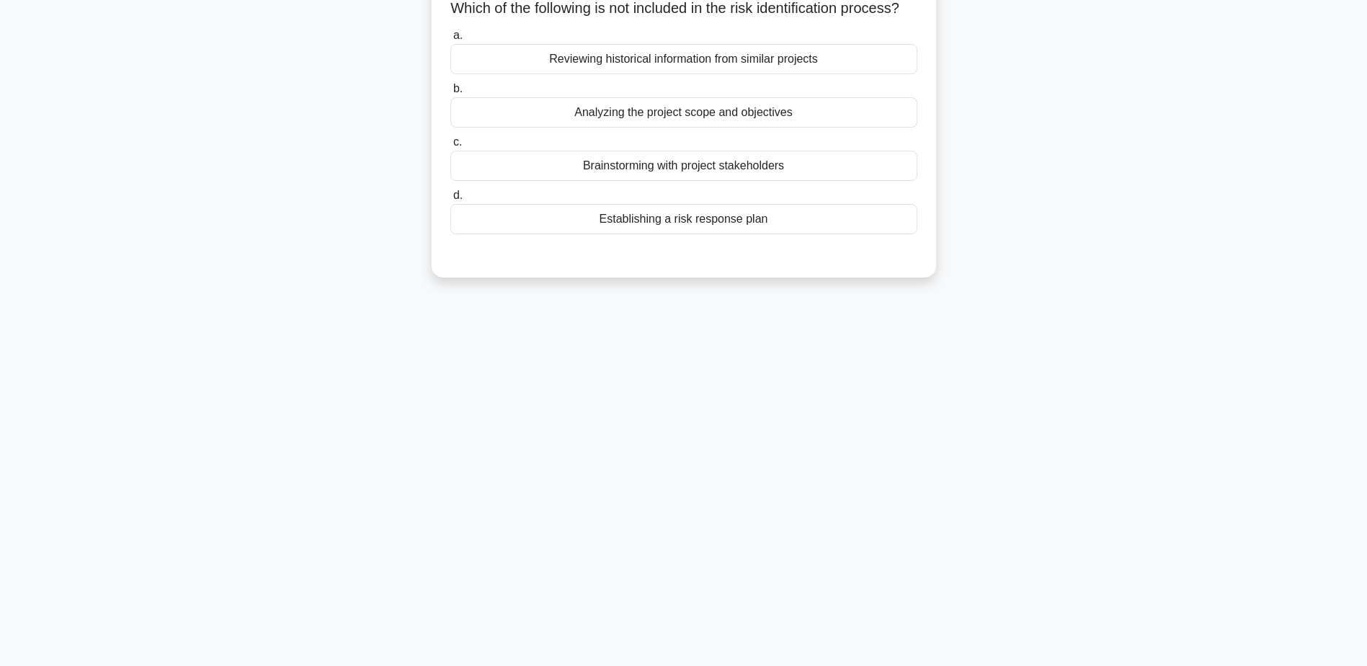
scroll to position [0, 0]
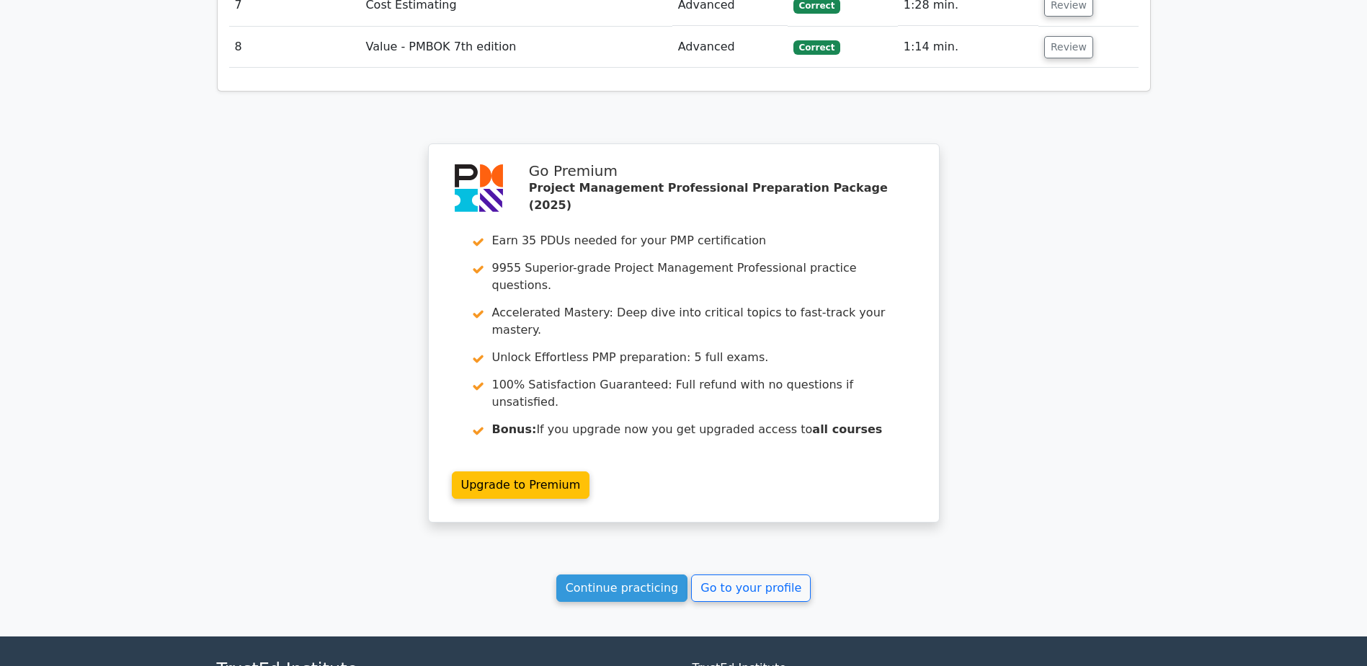
scroll to position [2351, 0]
